Goal: Transaction & Acquisition: Download file/media

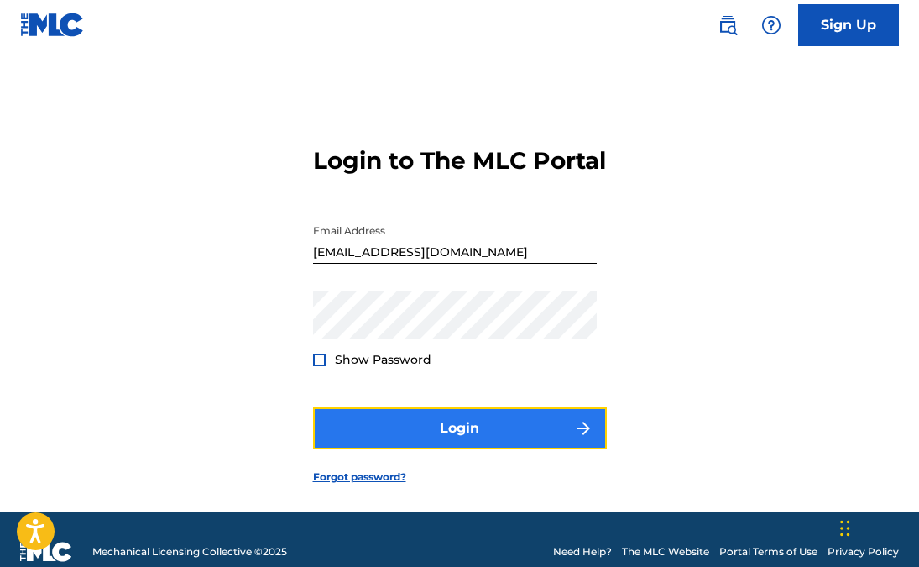
click at [468, 449] on button "Login" at bounding box center [460, 428] width 294 height 42
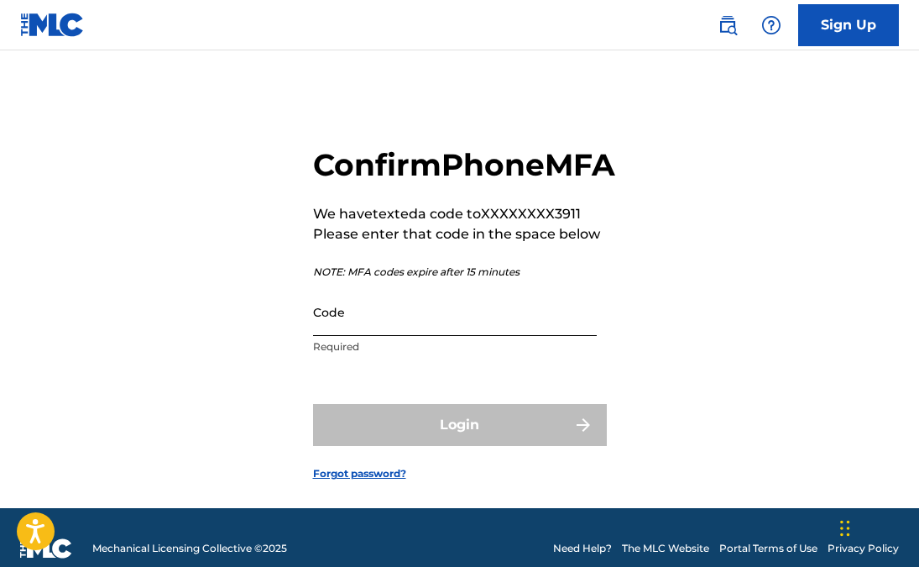
click at [427, 336] on input "Code" at bounding box center [455, 312] width 284 height 48
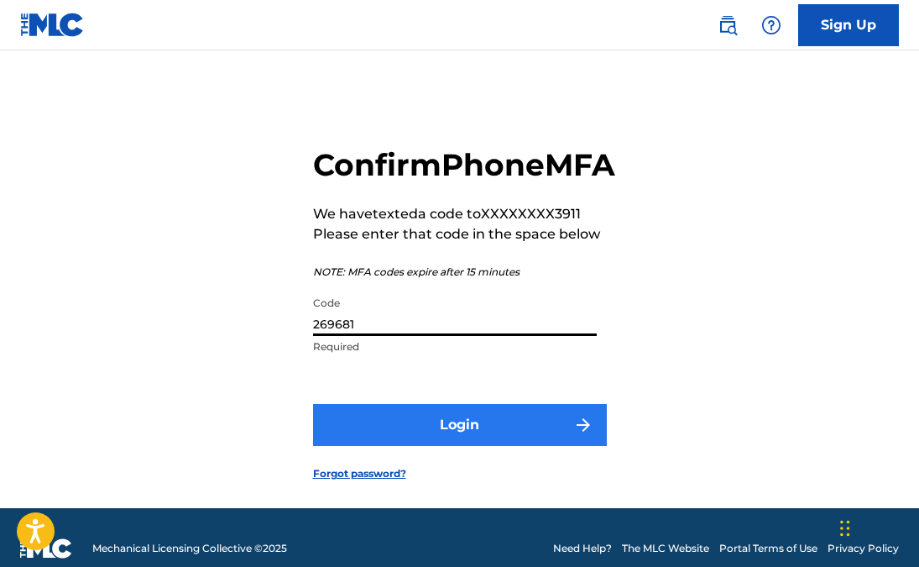
type input "269681"
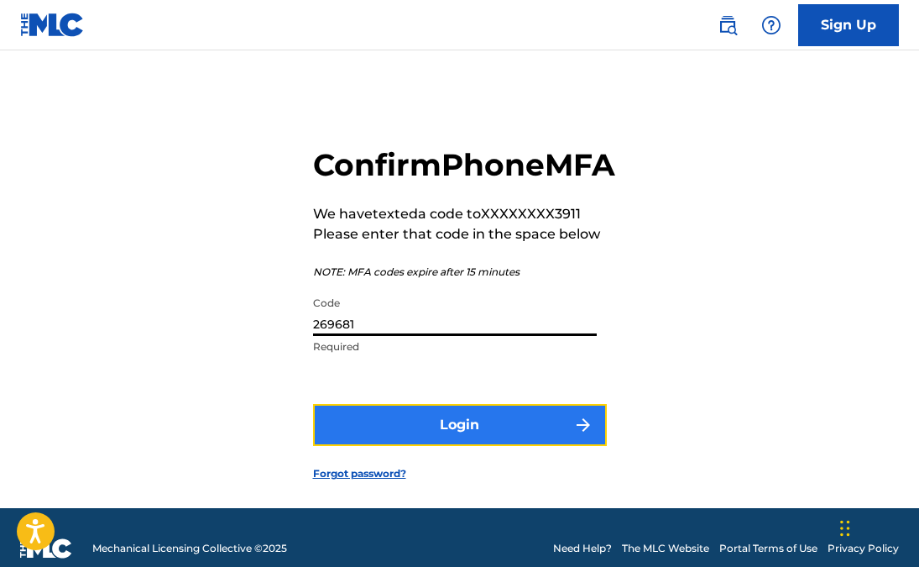
click at [481, 446] on button "Login" at bounding box center [460, 425] width 294 height 42
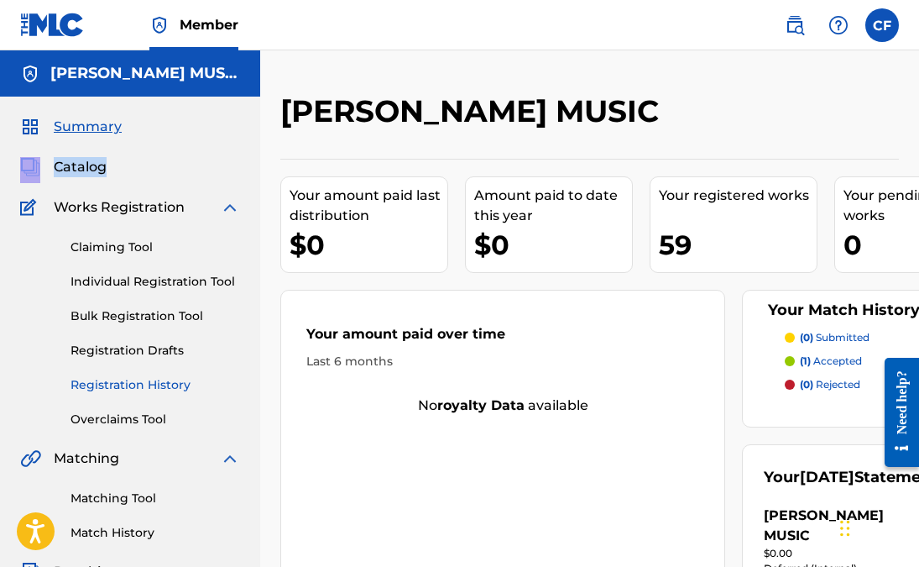
click at [177, 388] on link "Registration History" at bounding box center [156, 385] width 170 height 18
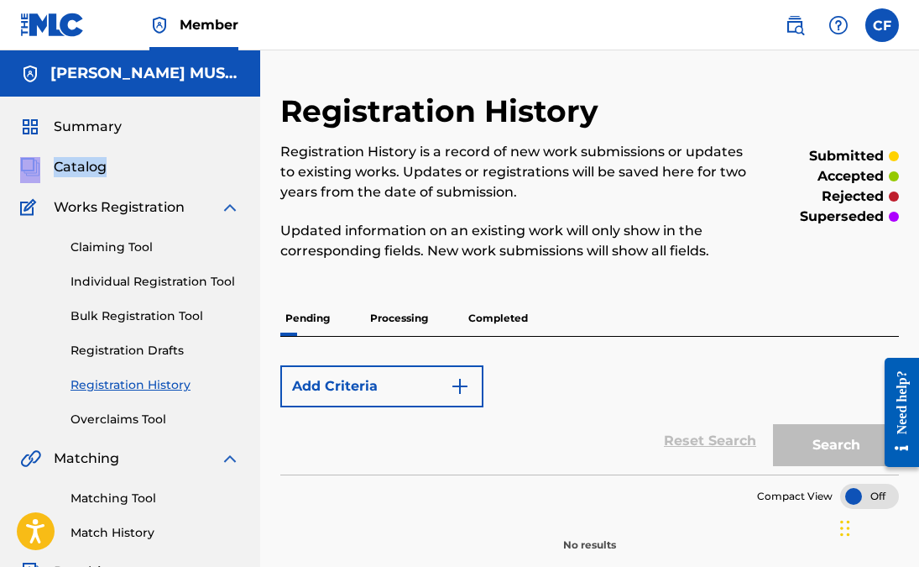
click at [507, 316] on p "Completed" at bounding box center [498, 318] width 70 height 35
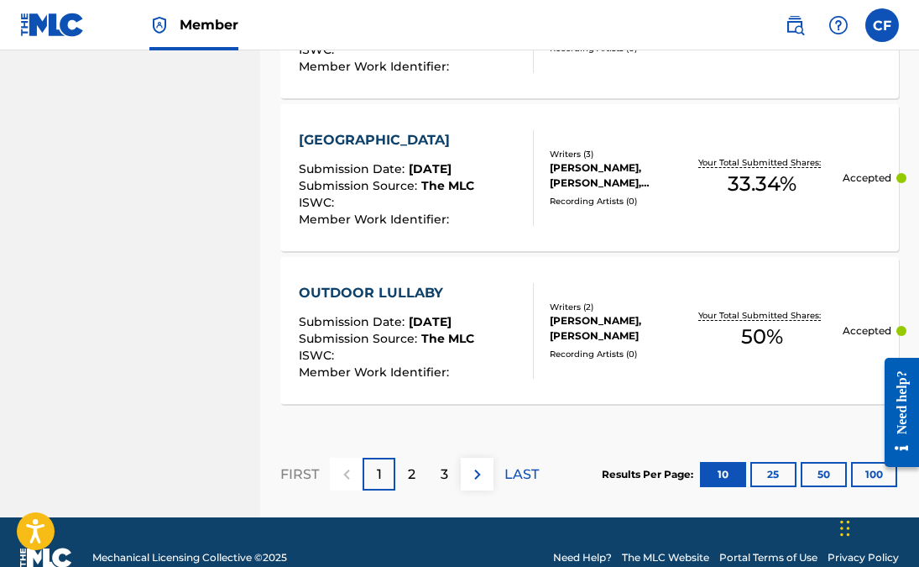
scroll to position [1707, 0]
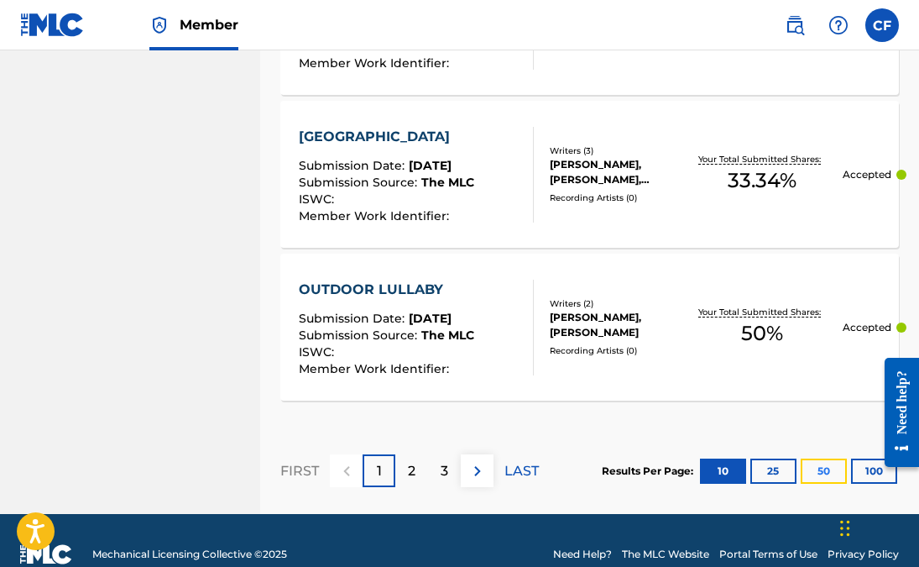
click at [816, 471] on button "50" at bounding box center [824, 470] width 46 height 25
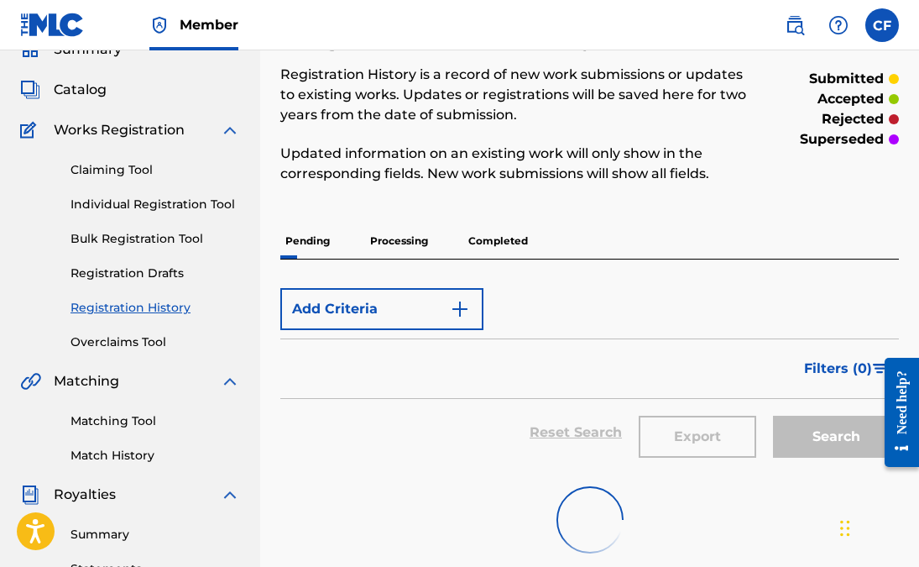
scroll to position [71, 0]
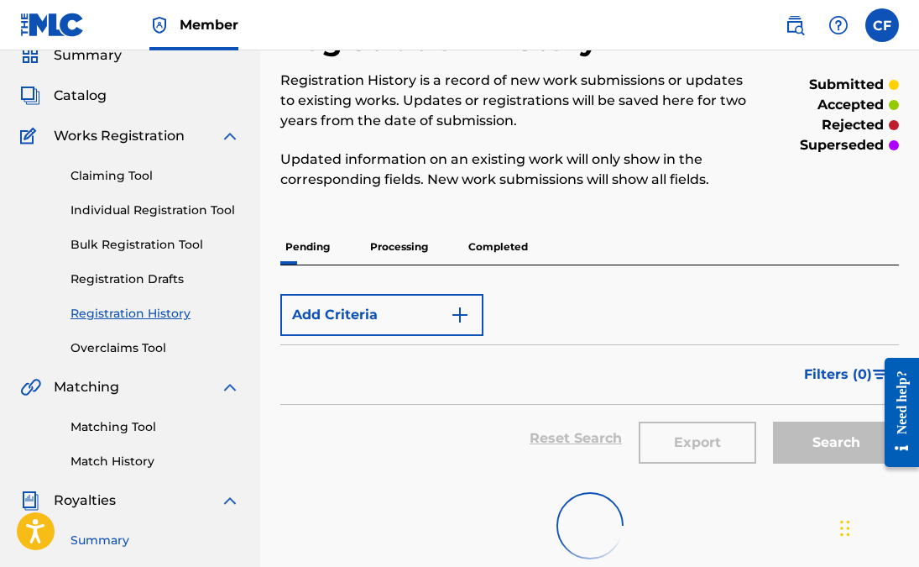
click at [106, 536] on link "Summary" at bounding box center [156, 540] width 170 height 18
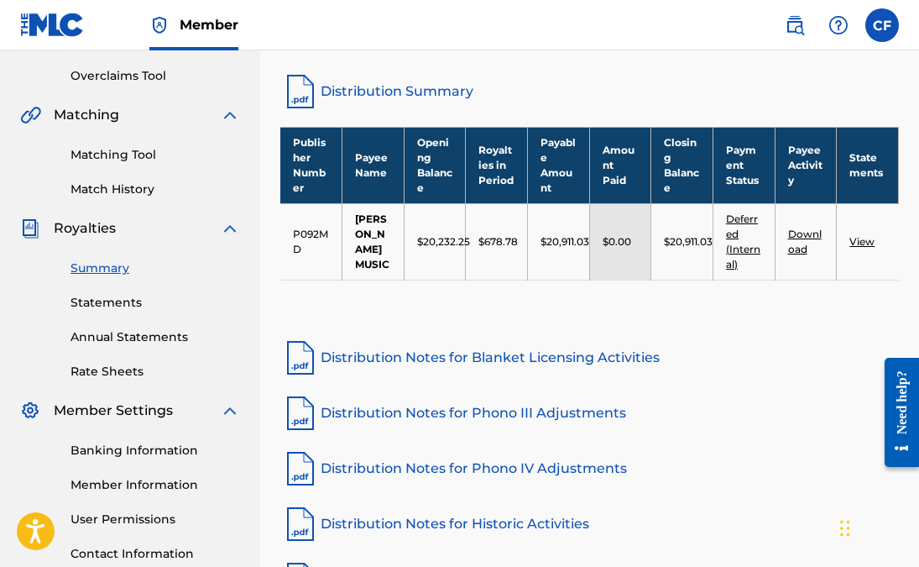
scroll to position [344, 0]
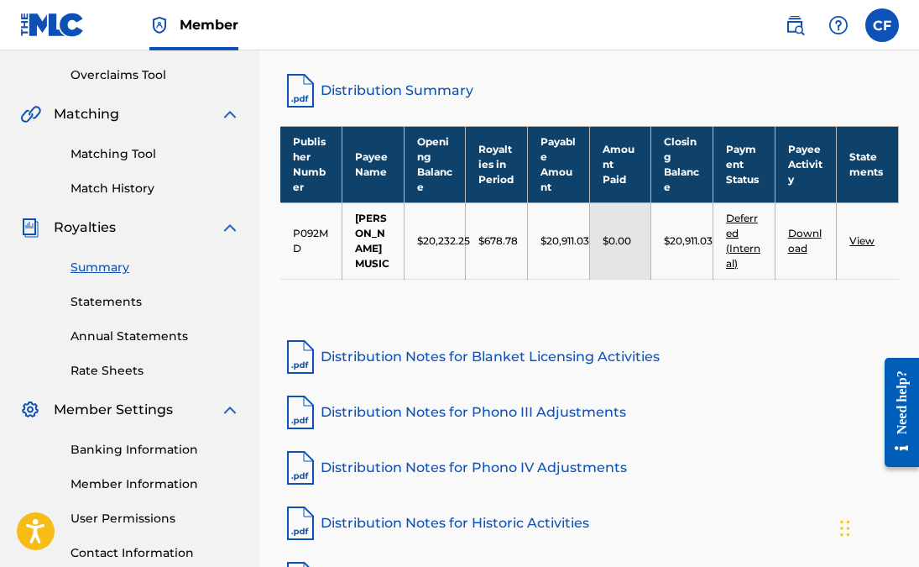
click at [802, 243] on link "Download" at bounding box center [805, 241] width 34 height 28
click at [865, 244] on link "View" at bounding box center [861, 240] width 25 height 13
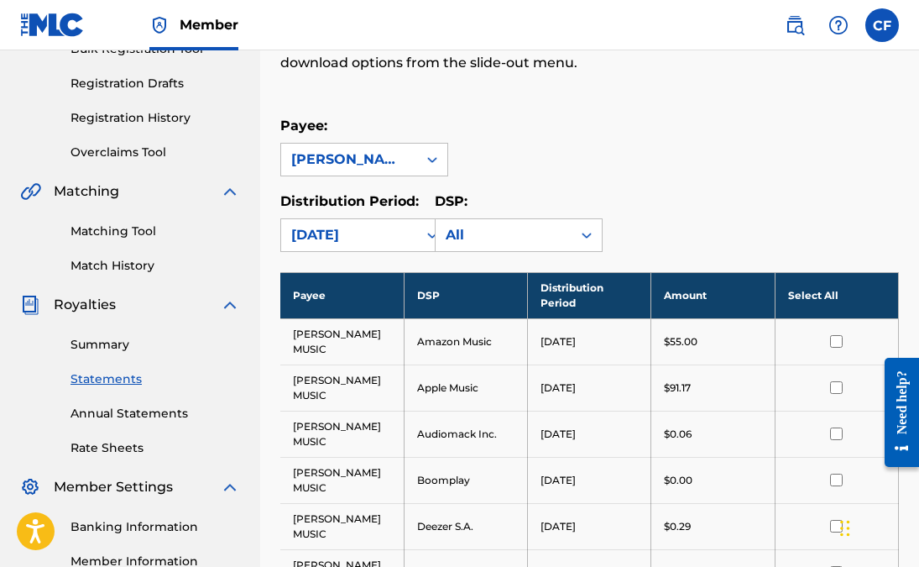
scroll to position [270, 0]
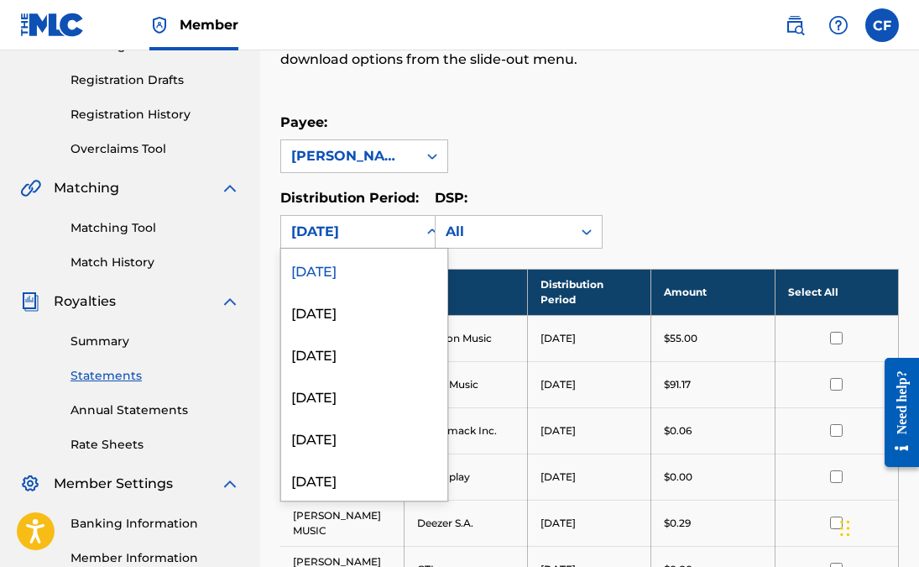
click at [409, 232] on div "[DATE]" at bounding box center [349, 232] width 136 height 32
click at [365, 448] on div "[DATE]" at bounding box center [364, 437] width 166 height 42
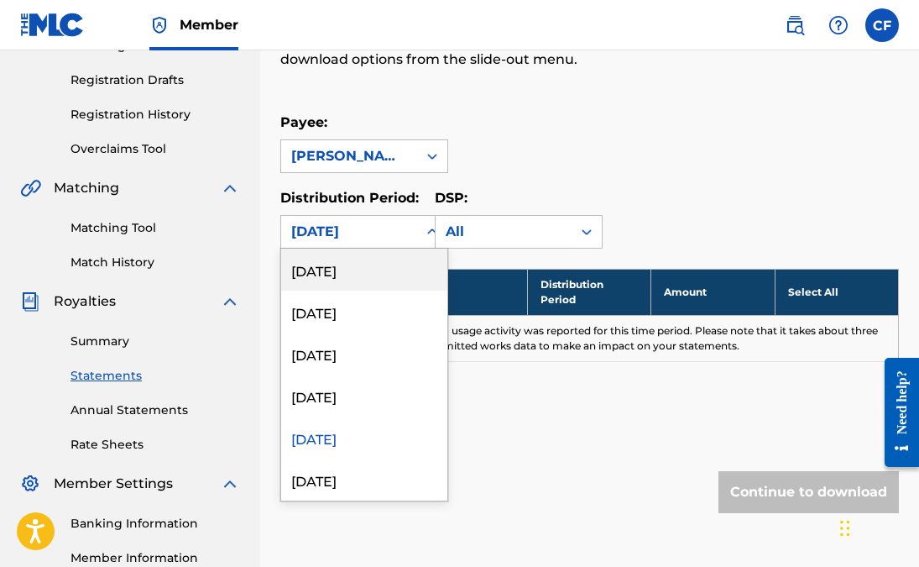
click at [400, 230] on div "[DATE]" at bounding box center [349, 232] width 116 height 20
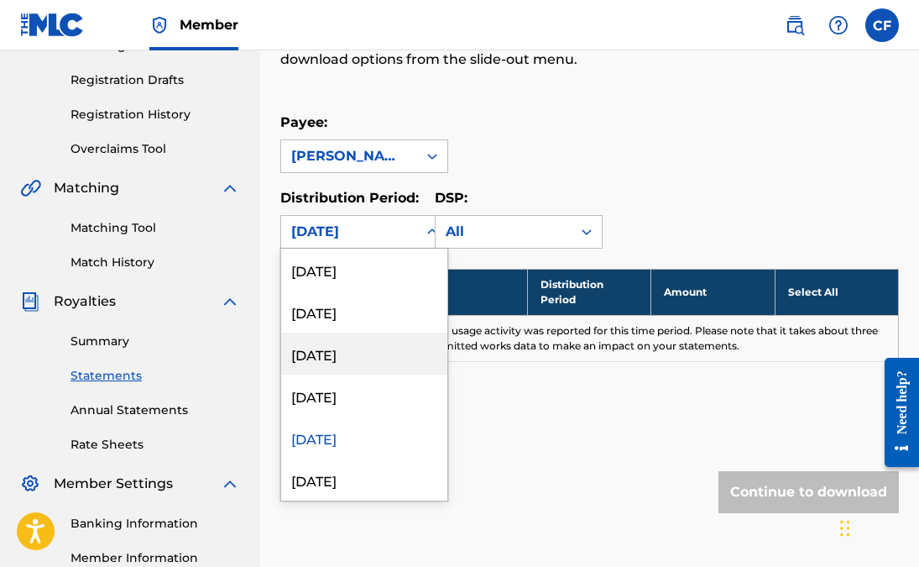
click at [374, 335] on div "[DATE]" at bounding box center [364, 353] width 166 height 42
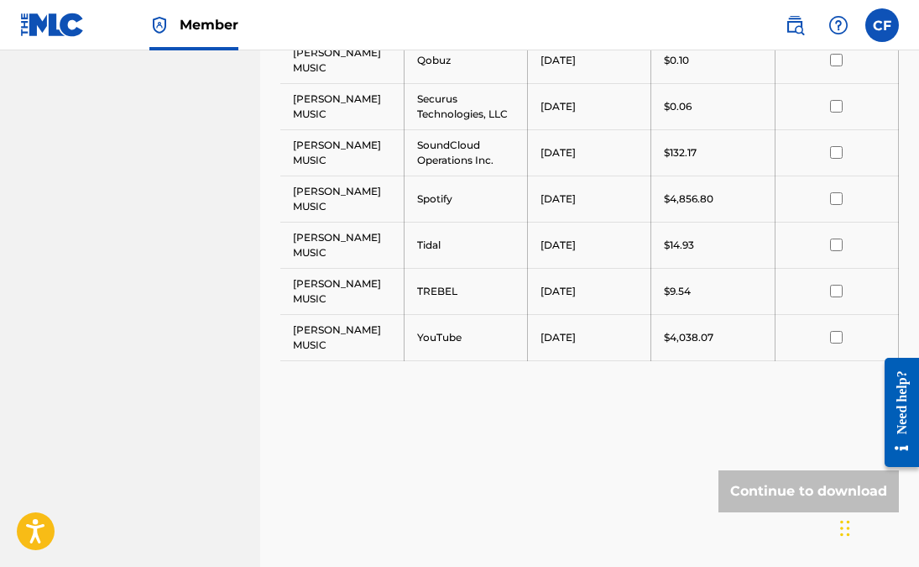
scroll to position [1057, 0]
click at [839, 339] on input "checkbox" at bounding box center [836, 336] width 13 height 13
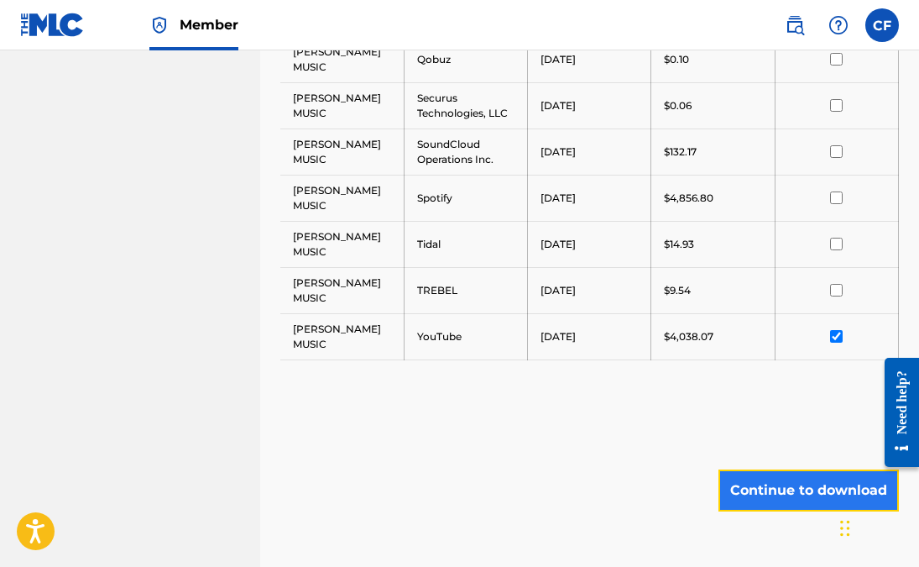
click at [802, 488] on button "Continue to download" at bounding box center [809, 490] width 180 height 42
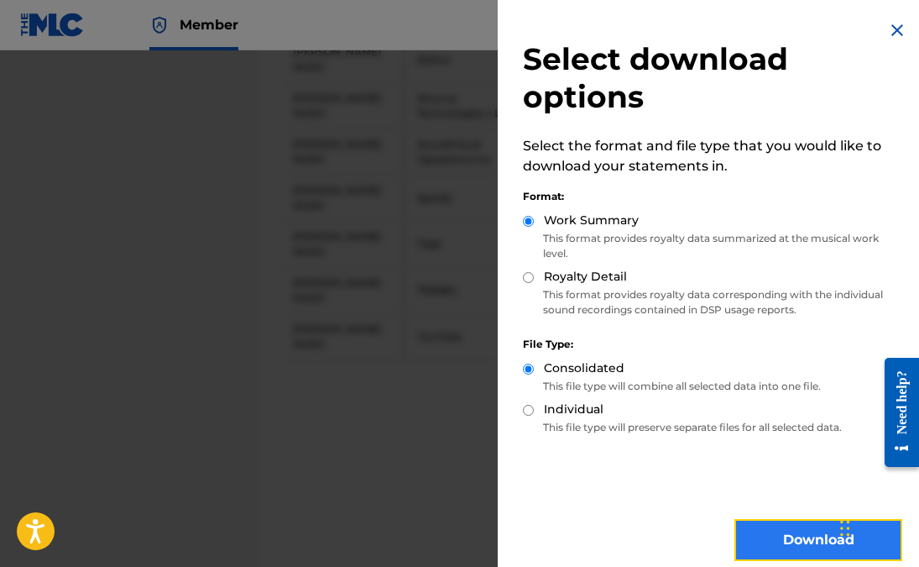
click at [777, 534] on button "Download" at bounding box center [818, 540] width 168 height 42
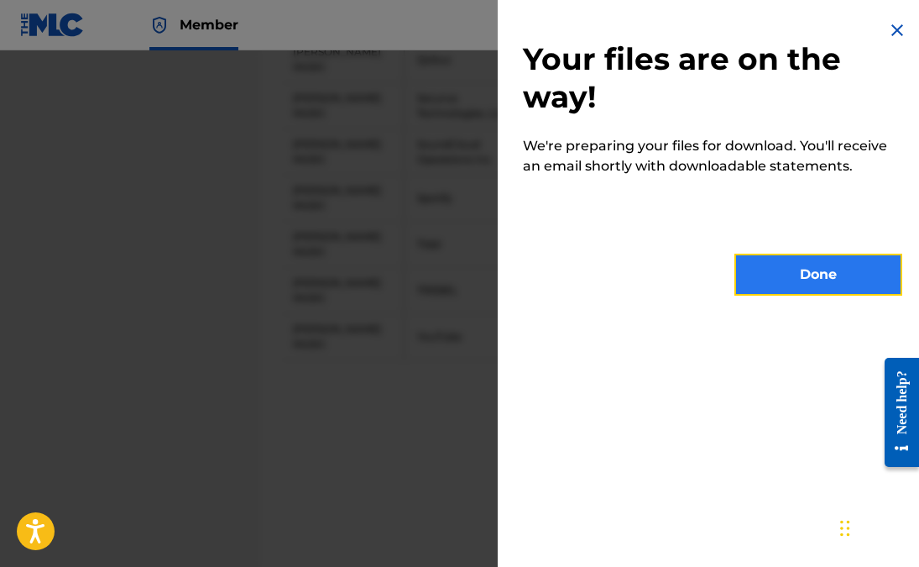
click at [793, 262] on button "Done" at bounding box center [818, 275] width 168 height 42
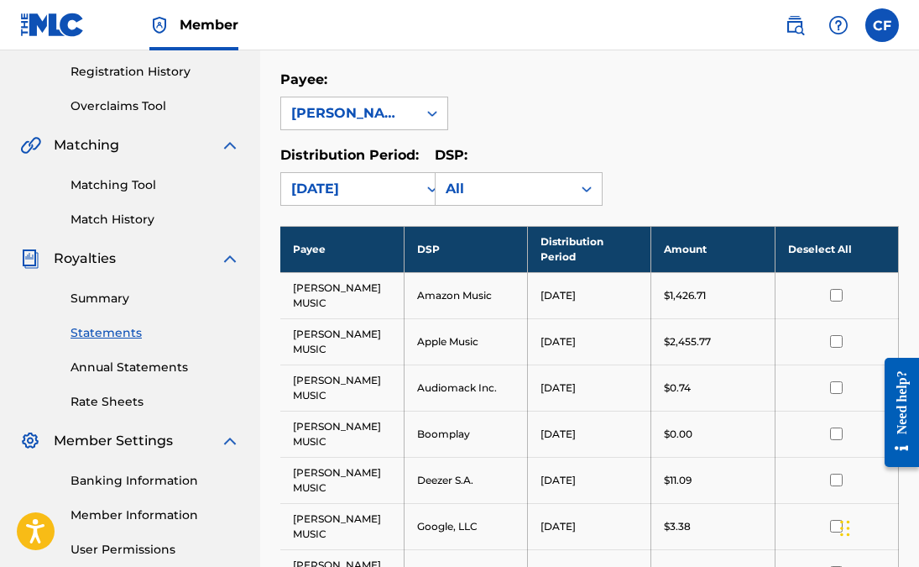
scroll to position [316, 0]
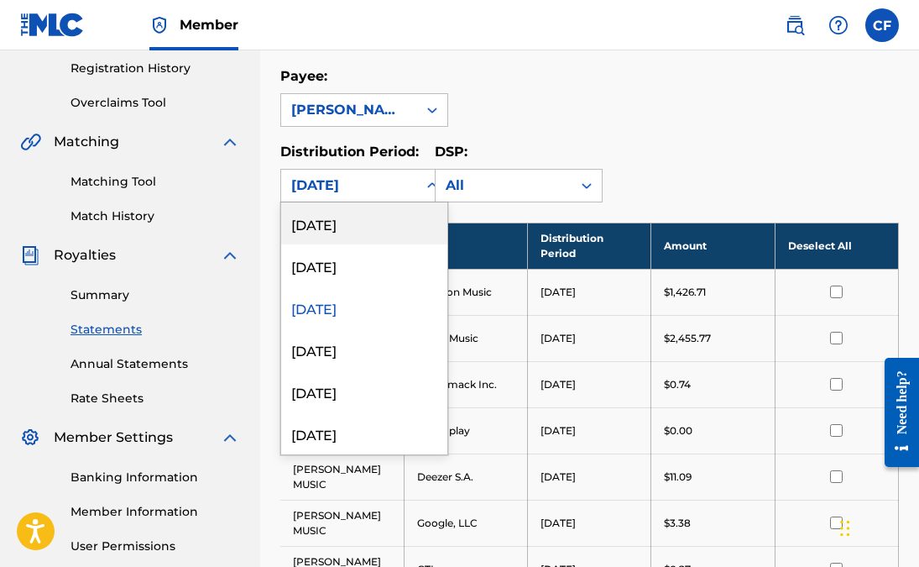
click at [405, 184] on div "[DATE]" at bounding box center [349, 185] width 116 height 20
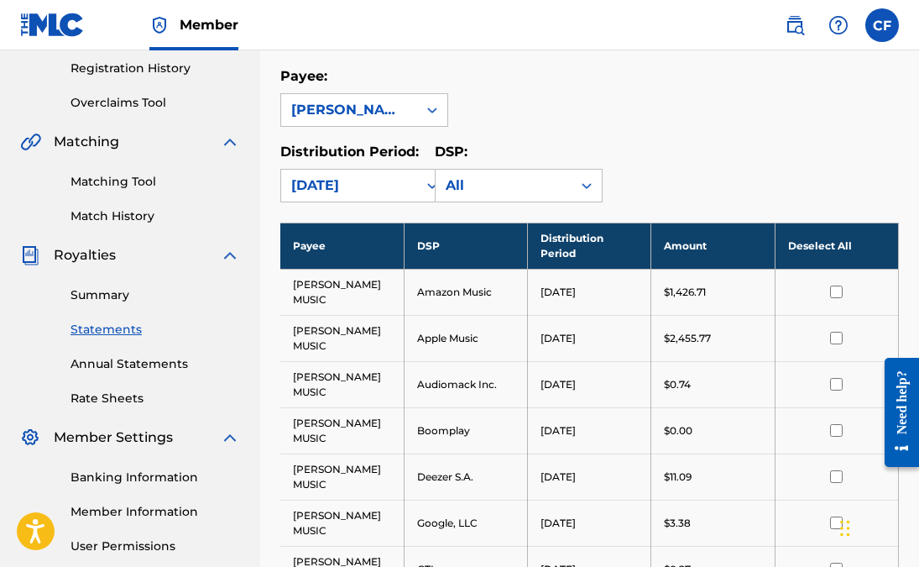
click at [619, 114] on div "Payee: [PERSON_NAME] MUSIC" at bounding box center [589, 96] width 619 height 60
click at [842, 292] on input "checkbox" at bounding box center [836, 291] width 13 height 13
click at [843, 341] on input "checkbox" at bounding box center [836, 338] width 13 height 13
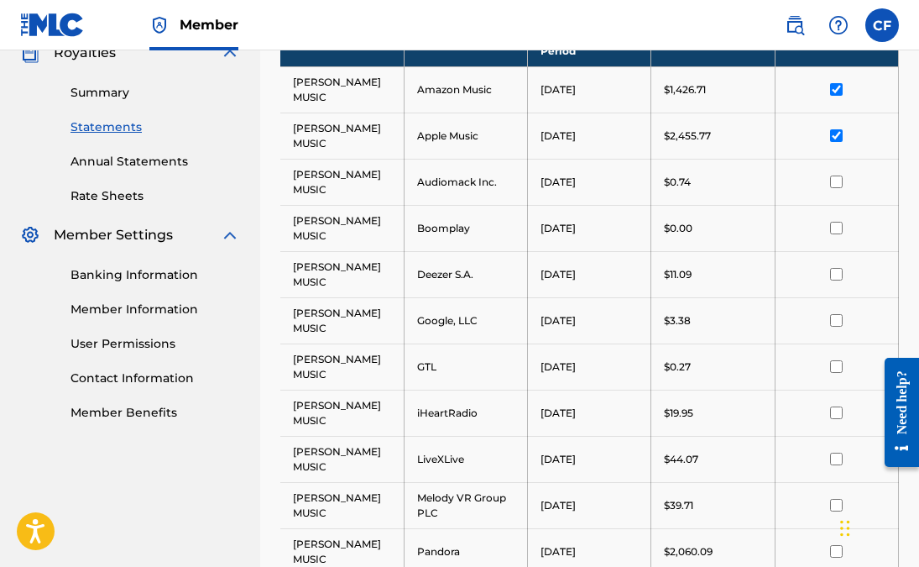
scroll to position [522, 0]
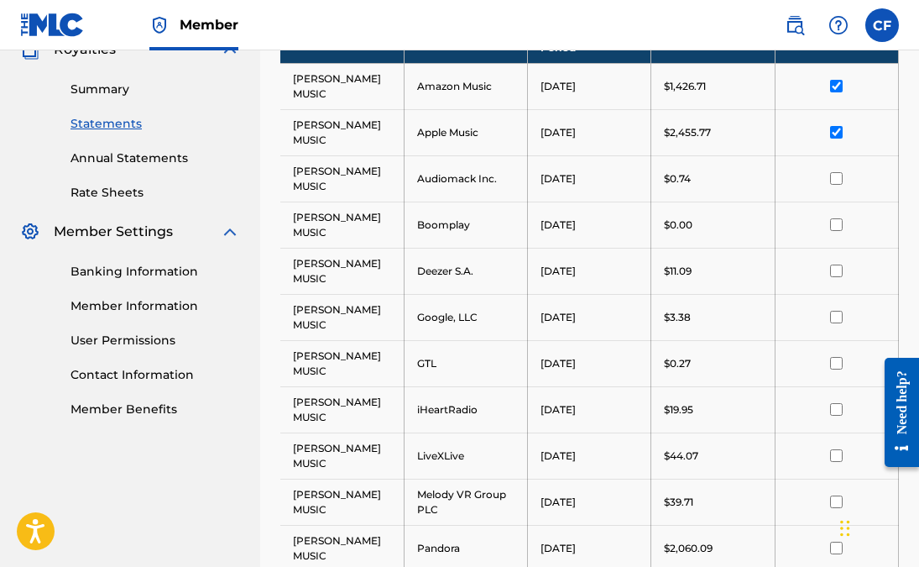
click at [834, 176] on input "checkbox" at bounding box center [836, 178] width 13 height 13
click at [835, 220] on input "checkbox" at bounding box center [836, 224] width 13 height 13
click at [839, 271] on input "checkbox" at bounding box center [836, 270] width 13 height 13
click at [834, 316] on input "checkbox" at bounding box center [836, 317] width 13 height 13
click at [834, 362] on input "checkbox" at bounding box center [836, 363] width 13 height 13
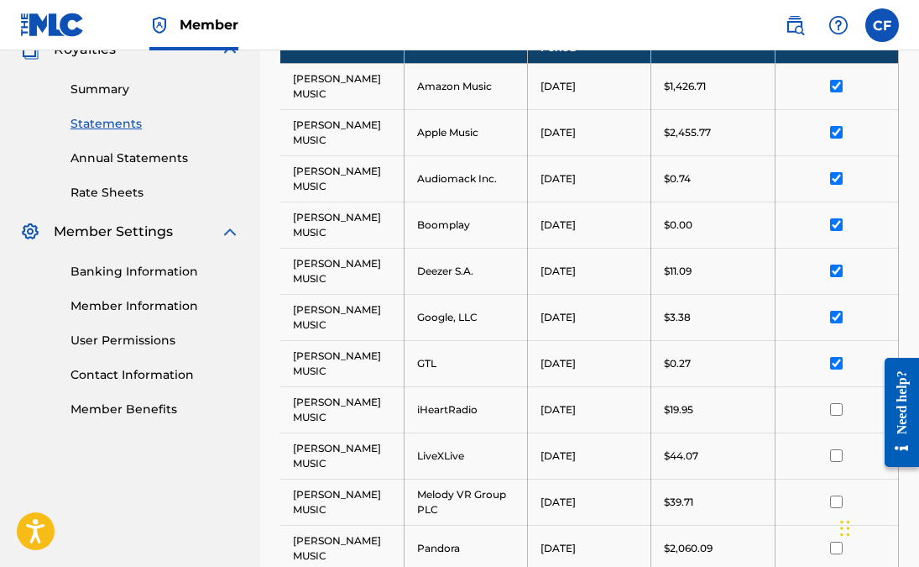
click at [835, 406] on input "checkbox" at bounding box center [836, 409] width 13 height 13
click at [838, 447] on td at bounding box center [836, 455] width 123 height 46
click at [834, 496] on input "checkbox" at bounding box center [836, 501] width 13 height 13
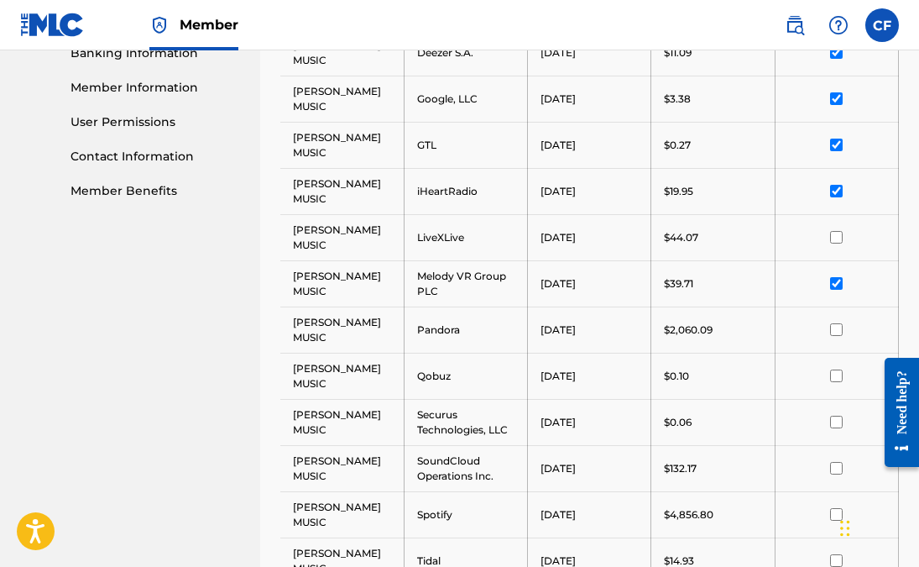
scroll to position [743, 0]
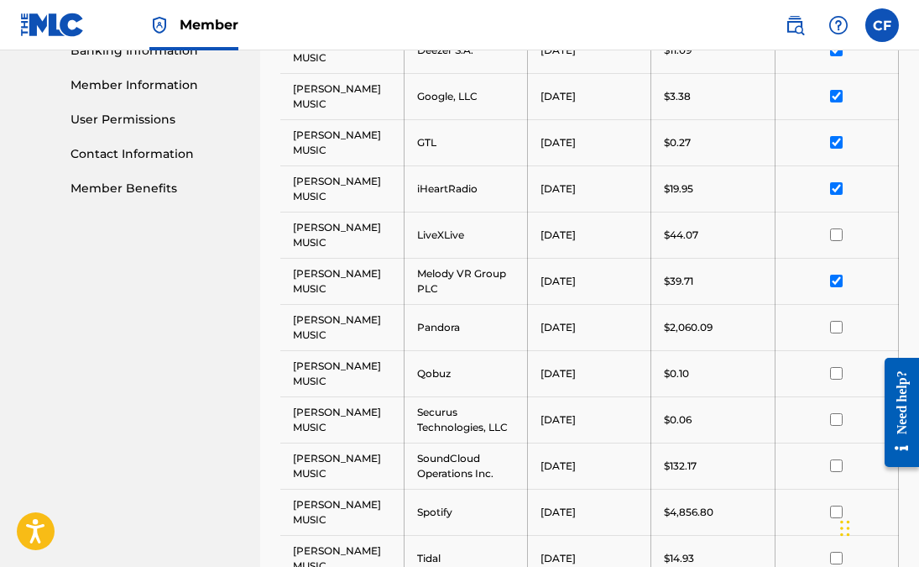
click at [838, 238] on input "checkbox" at bounding box center [836, 234] width 13 height 13
click at [833, 327] on input "checkbox" at bounding box center [836, 327] width 13 height 13
click at [833, 372] on input "checkbox" at bounding box center [836, 373] width 13 height 13
click at [837, 420] on input "checkbox" at bounding box center [836, 419] width 13 height 13
click at [835, 459] on input "checkbox" at bounding box center [836, 465] width 13 height 13
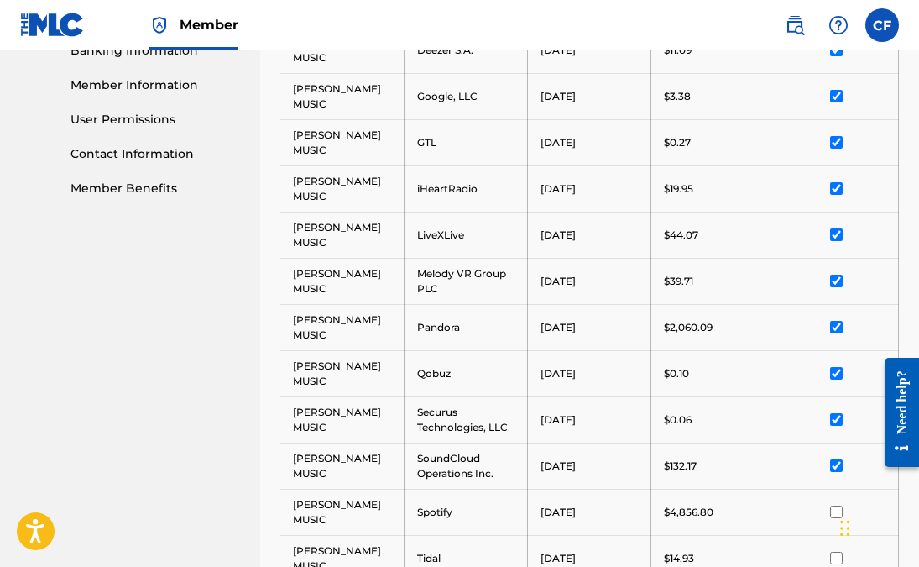
click at [833, 510] on input "checkbox" at bounding box center [836, 511] width 13 height 13
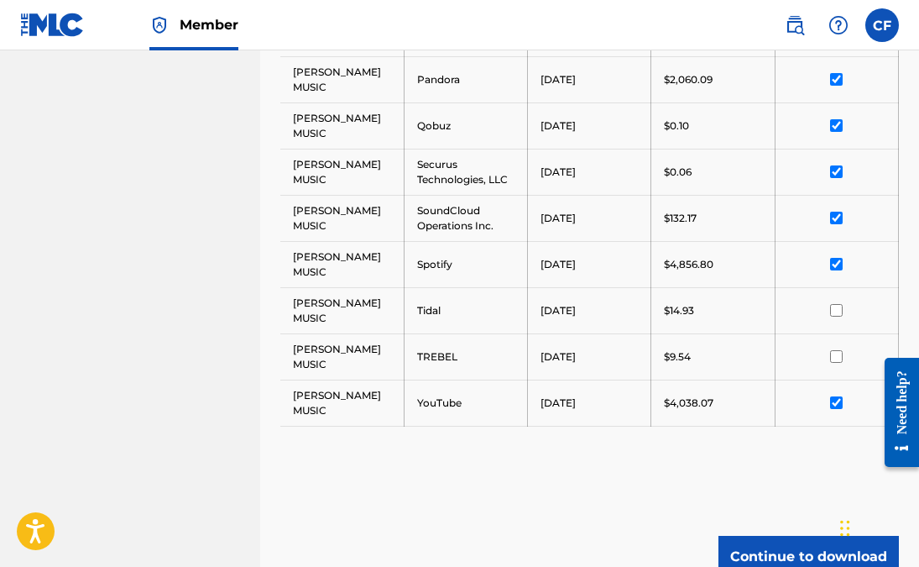
scroll to position [1002, 0]
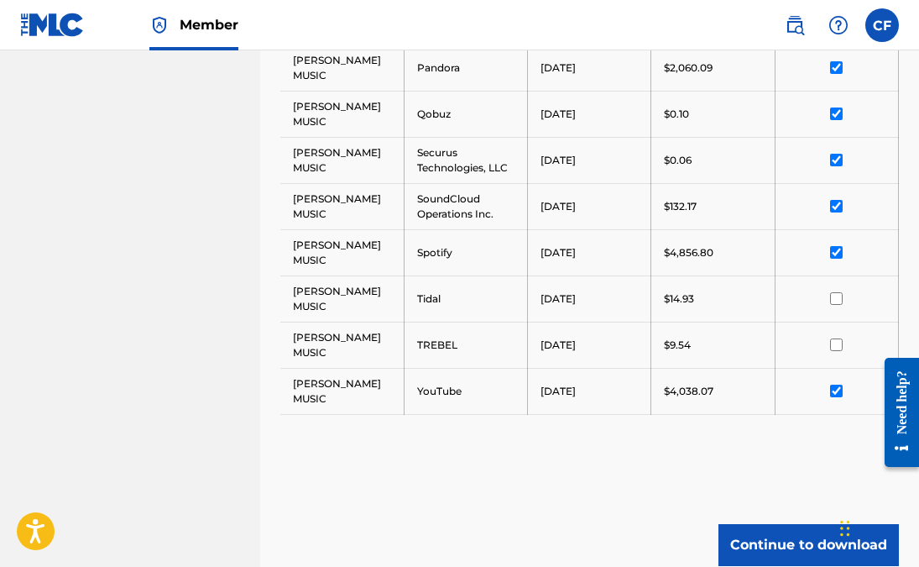
click at [837, 305] on td at bounding box center [836, 298] width 123 height 46
click at [834, 342] on input "checkbox" at bounding box center [836, 344] width 13 height 13
click at [832, 296] on input "checkbox" at bounding box center [836, 298] width 13 height 13
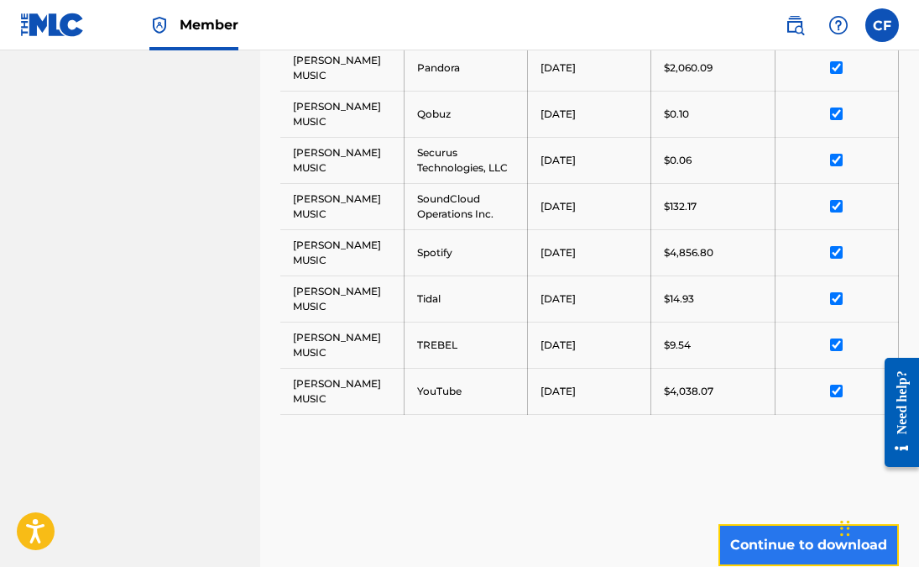
click at [773, 541] on button "Continue to download" at bounding box center [809, 545] width 180 height 42
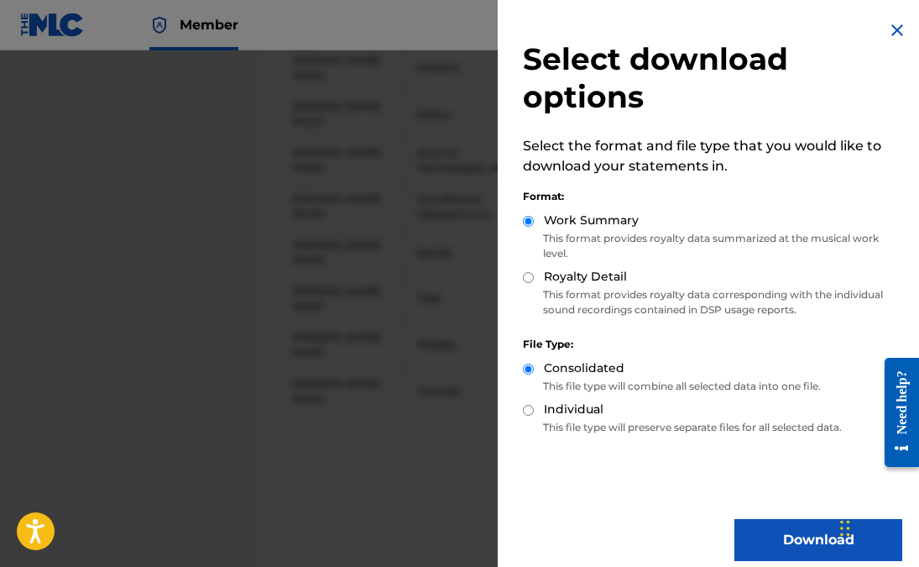
click at [533, 405] on input "Individual" at bounding box center [528, 410] width 11 height 11
radio input "true"
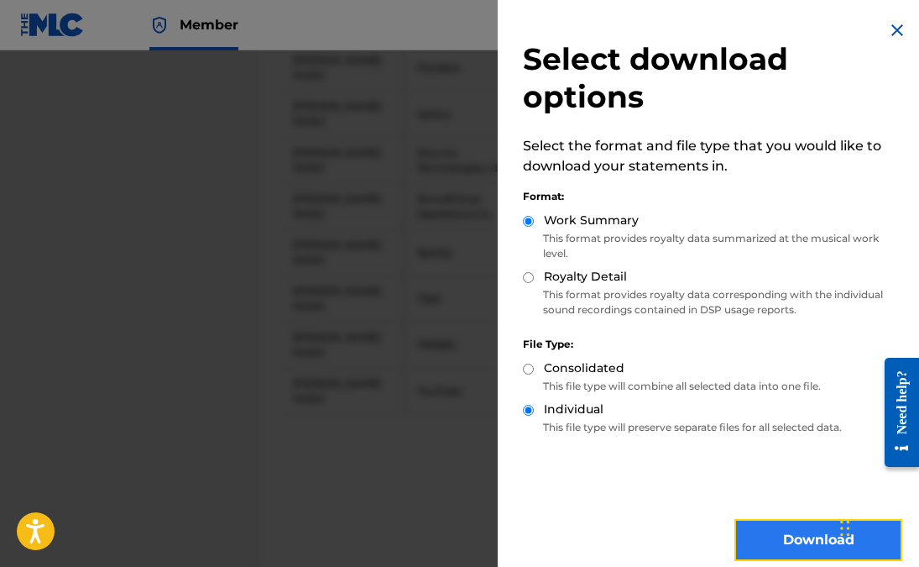
click at [767, 549] on button "Download" at bounding box center [818, 540] width 168 height 42
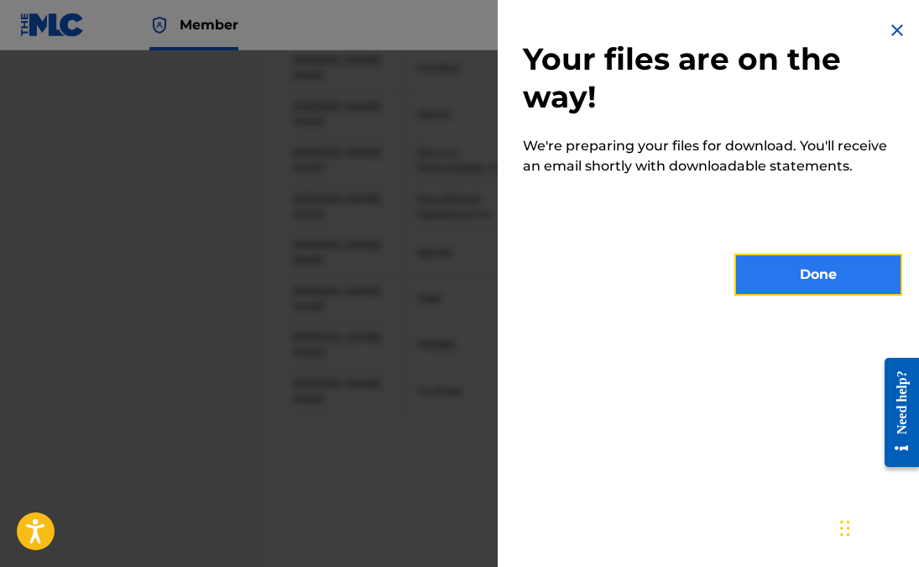
click at [792, 276] on button "Done" at bounding box center [818, 275] width 168 height 42
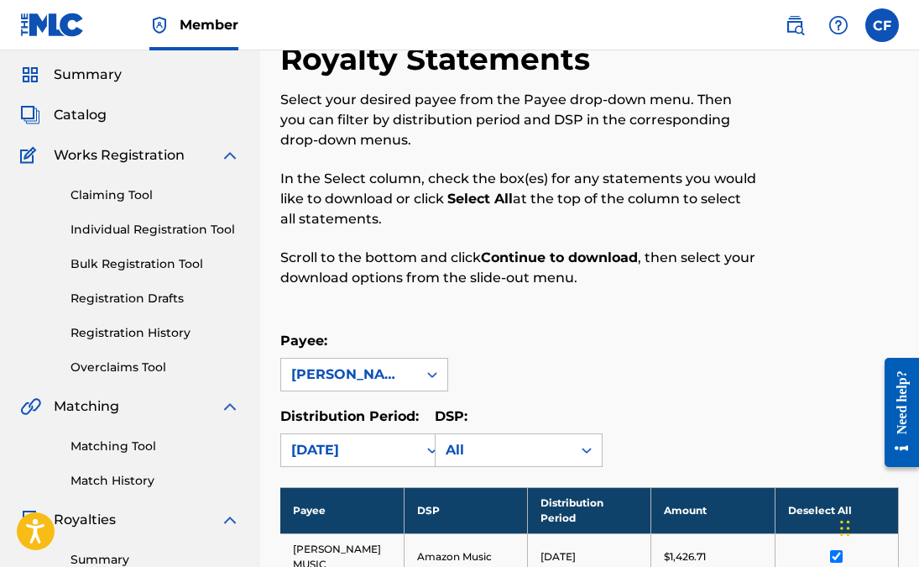
scroll to position [33, 0]
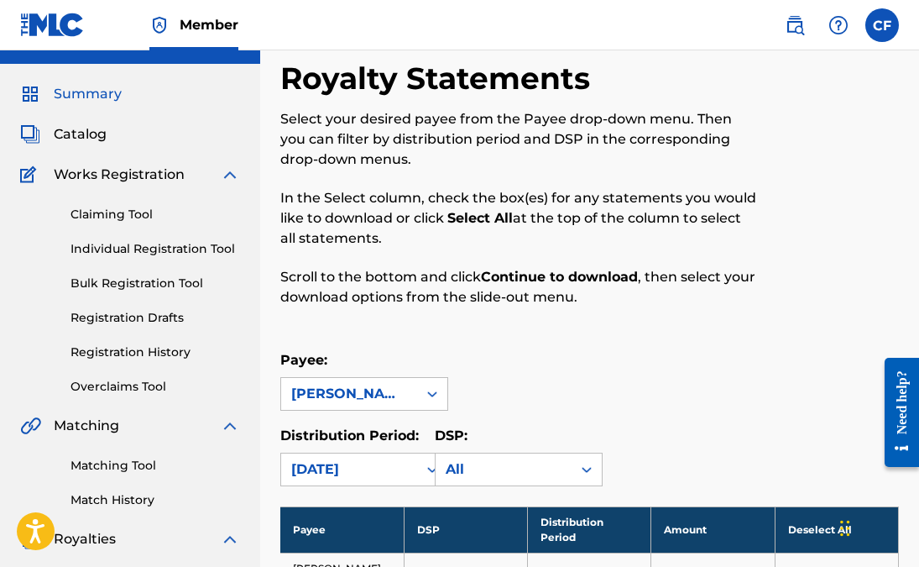
click at [100, 101] on span "Summary" at bounding box center [88, 94] width 68 height 20
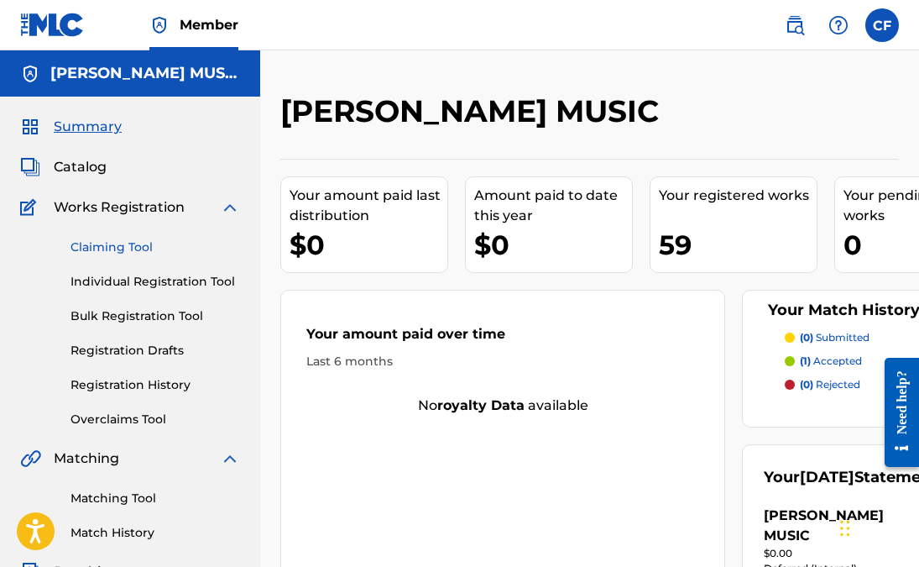
click at [130, 252] on link "Claiming Tool" at bounding box center [156, 247] width 170 height 18
